Goal: Task Accomplishment & Management: Manage account settings

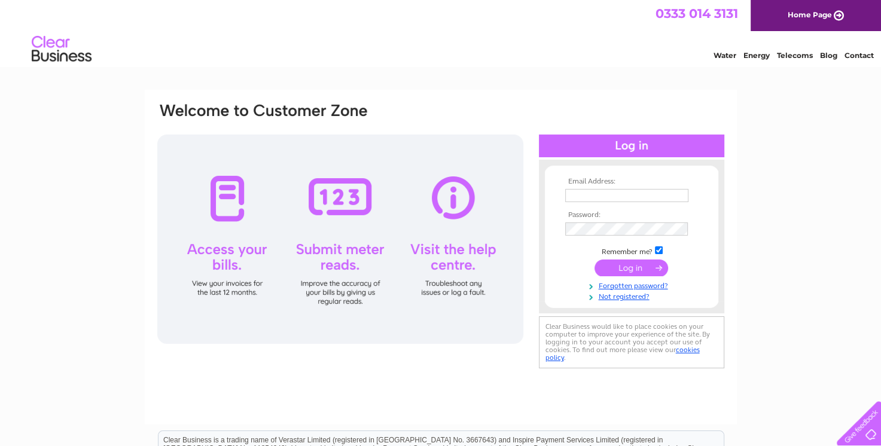
click at [587, 195] on input "text" at bounding box center [626, 195] width 123 height 13
type input "Letitia@mitchells-roberton.co.uk"
click at [595, 217] on th "Password:" at bounding box center [631, 215] width 139 height 8
click at [595, 260] on input "submit" at bounding box center [632, 268] width 74 height 17
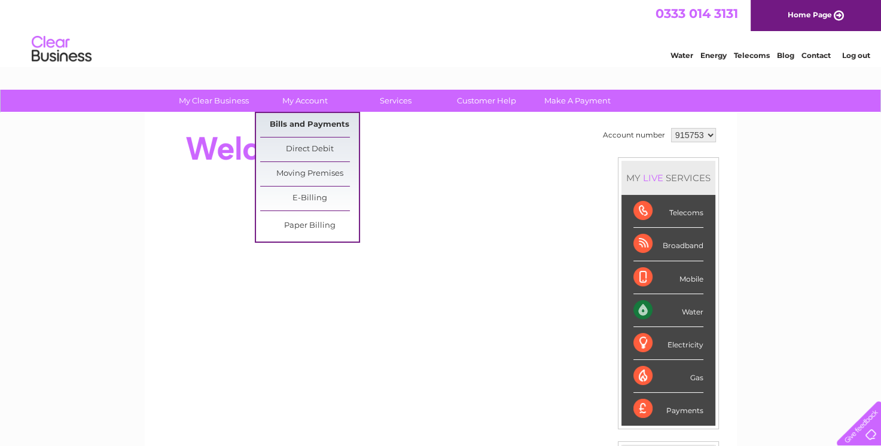
click at [322, 126] on link "Bills and Payments" at bounding box center [309, 125] width 99 height 24
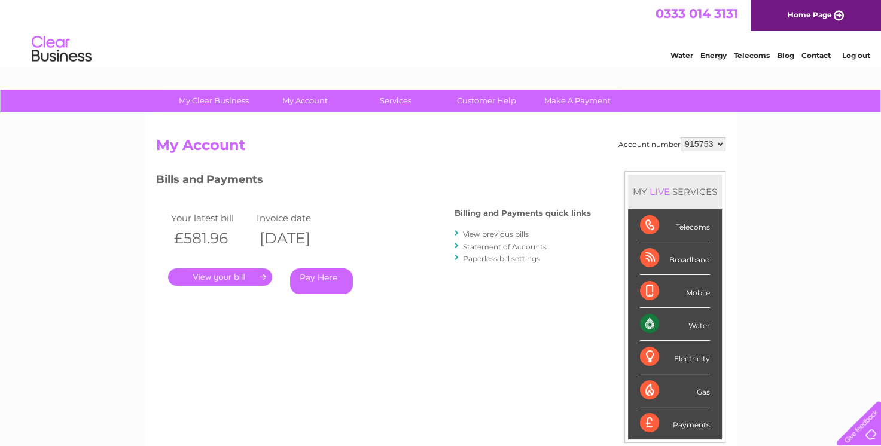
click at [248, 279] on link "." at bounding box center [220, 277] width 104 height 17
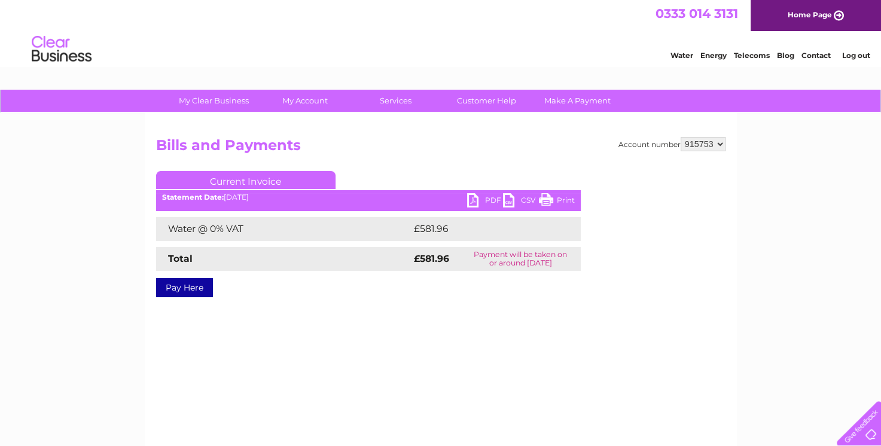
click at [489, 196] on link "PDF" at bounding box center [485, 201] width 36 height 17
